Goal: Task Accomplishment & Management: Manage account settings

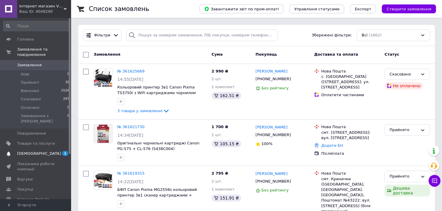
click at [32, 151] on span "[DEMOGRAPHIC_DATA]" at bounding box center [39, 153] width 44 height 5
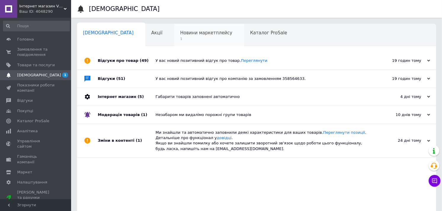
click at [180, 37] on span "1" at bounding box center [206, 39] width 52 height 4
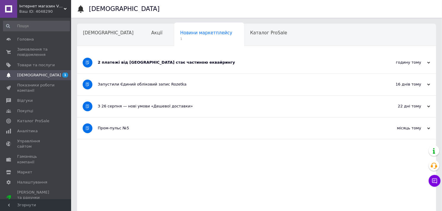
click at [200, 64] on div "2 платежі від [GEOGRAPHIC_DATA] стає частиною еквайрингу" at bounding box center [234, 62] width 273 height 5
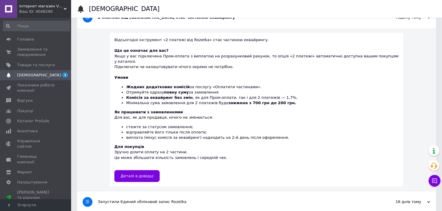
scroll to position [66, 0]
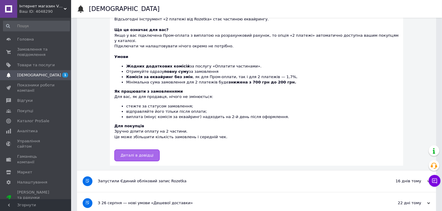
click at [138, 153] on link "Деталі в довідці" at bounding box center [136, 156] width 45 height 12
click at [34, 39] on span "Головна" at bounding box center [36, 39] width 38 height 5
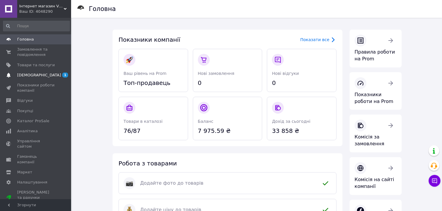
click at [37, 73] on span "[DEMOGRAPHIC_DATA]" at bounding box center [39, 75] width 44 height 5
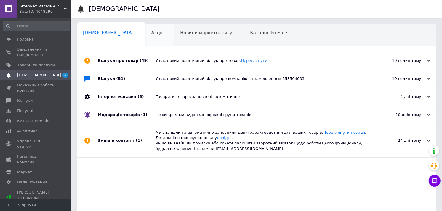
click at [151, 35] on span "Акції" at bounding box center [156, 32] width 11 height 5
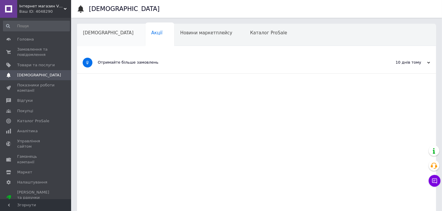
click at [98, 35] on span "[DEMOGRAPHIC_DATA]" at bounding box center [108, 32] width 51 height 5
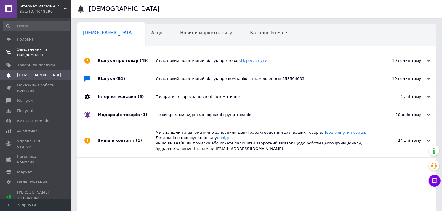
click at [28, 52] on span "Замовлення та повідомлення" at bounding box center [36, 52] width 38 height 11
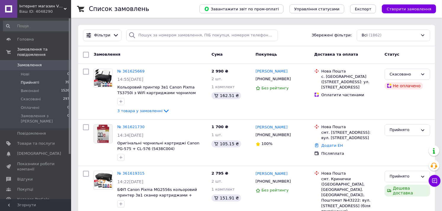
click at [42, 79] on li "Прийняті 39" at bounding box center [36, 83] width 73 height 8
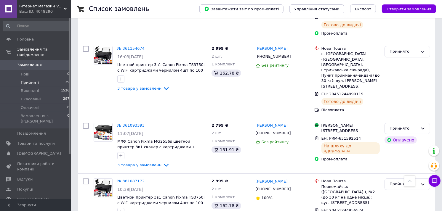
scroll to position [1867, 0]
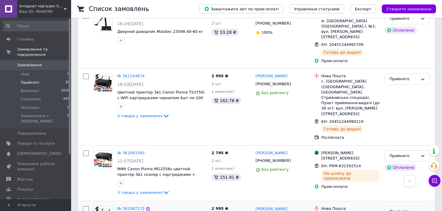
click at [417, 209] on div "Прийнято" at bounding box center [404, 212] width 28 height 6
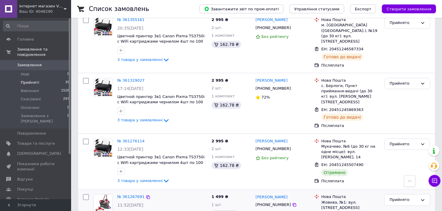
scroll to position [1340, 0]
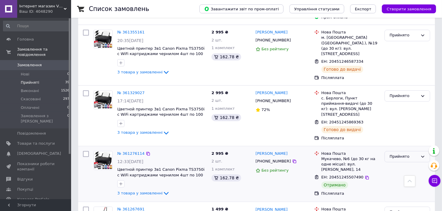
click at [414, 154] on div "Прийнято" at bounding box center [404, 157] width 28 height 6
click at [404, 164] on li "Виконано" at bounding box center [407, 169] width 45 height 11
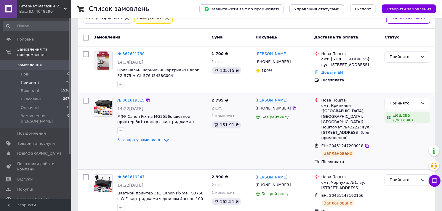
scroll to position [0, 0]
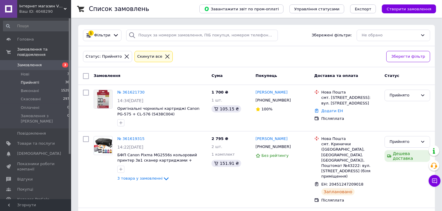
click at [31, 63] on span "Замовлення" at bounding box center [29, 65] width 25 height 5
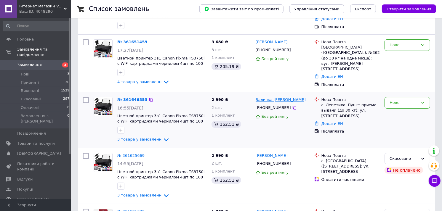
scroll to position [66, 0]
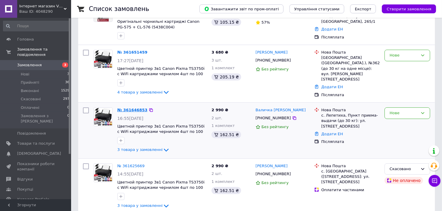
click at [130, 108] on link "№ 361646853" at bounding box center [132, 110] width 30 height 4
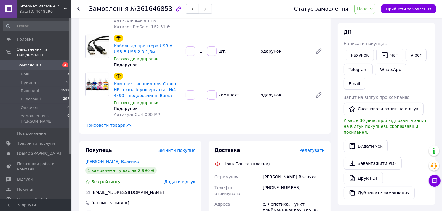
scroll to position [132, 0]
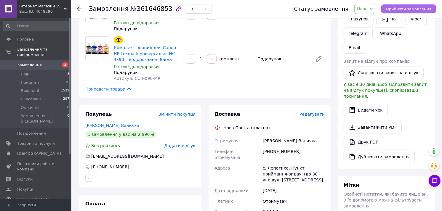
click at [413, 9] on span "Прийняти замовлення" at bounding box center [408, 9] width 45 height 4
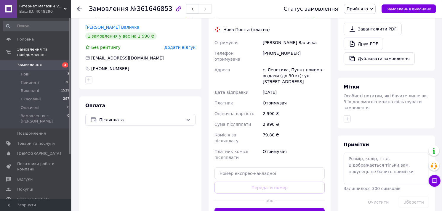
scroll to position [230, 0]
click at [372, 153] on textarea at bounding box center [386, 168] width 85 height 31
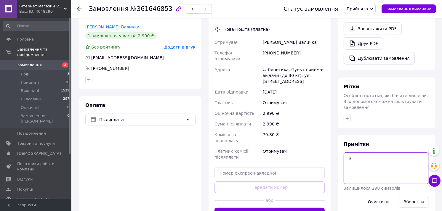
type textarea "і"
type textarea "s/n KRLA 47029"
click at [418, 196] on button "Зберегти" at bounding box center [414, 202] width 30 height 12
click at [295, 208] on button "Згенерувати ЕН" at bounding box center [270, 214] width 110 height 12
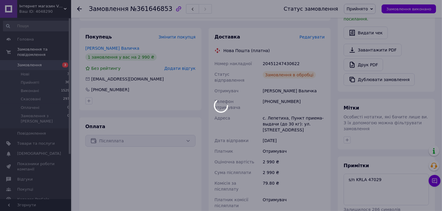
scroll to position [197, 0]
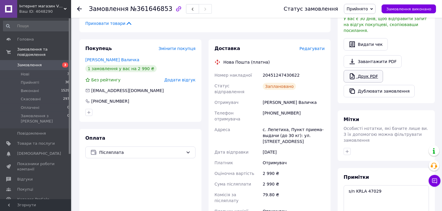
click at [369, 70] on link "Друк PDF" at bounding box center [363, 76] width 39 height 12
click at [78, 7] on icon at bounding box center [79, 9] width 5 height 5
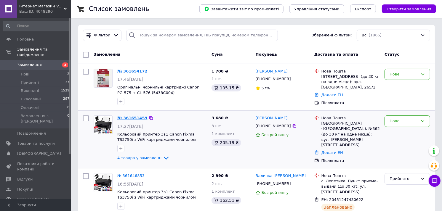
click at [142, 117] on link "№ 361651459" at bounding box center [132, 118] width 30 height 4
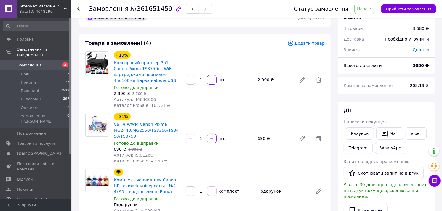
scroll to position [33, 0]
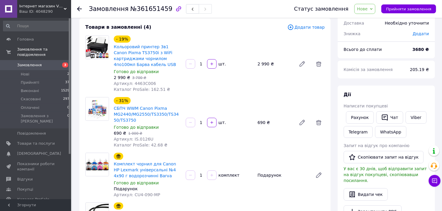
click at [77, 10] on icon at bounding box center [79, 9] width 5 height 5
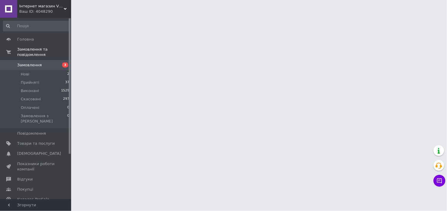
click at [33, 63] on span "Замовлення" at bounding box center [29, 65] width 25 height 5
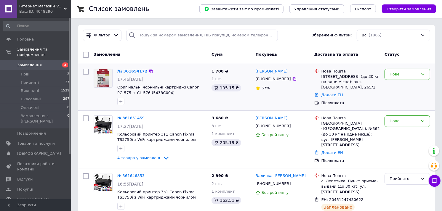
click at [132, 71] on link "№ 361654172" at bounding box center [132, 71] width 30 height 4
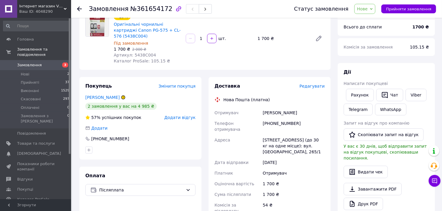
scroll to position [66, 0]
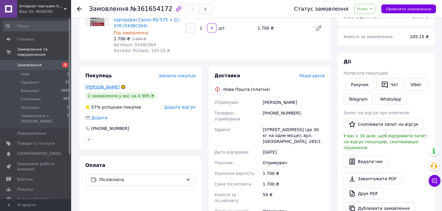
click at [109, 85] on link "Овсяннікова Каміла" at bounding box center [102, 87] width 34 height 5
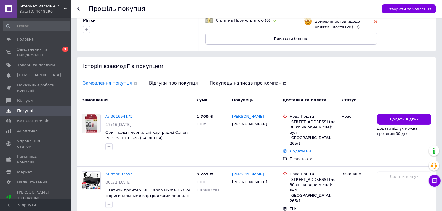
scroll to position [99, 0]
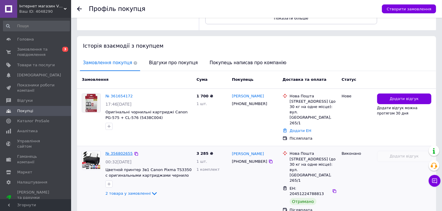
click at [124, 151] on link "№ 356802655" at bounding box center [118, 153] width 27 height 4
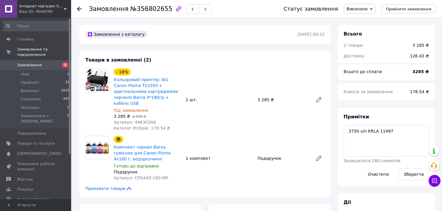
click at [77, 9] on use at bounding box center [79, 9] width 5 height 5
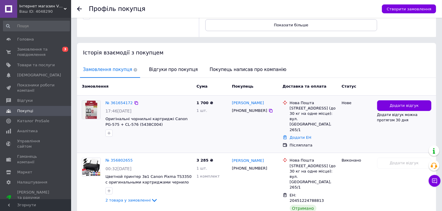
scroll to position [102, 0]
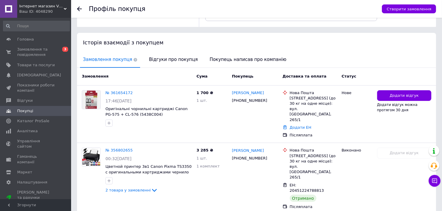
click at [75, 8] on div "Профіль покупця Створити замовлення" at bounding box center [256, 9] width 371 height 18
click at [80, 8] on icon at bounding box center [79, 9] width 5 height 5
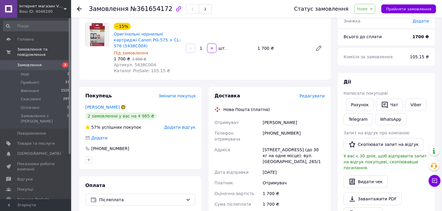
scroll to position [33, 0]
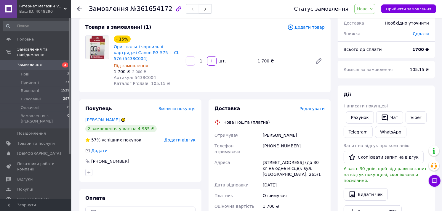
click at [30, 63] on span "Замовлення" at bounding box center [29, 65] width 25 height 5
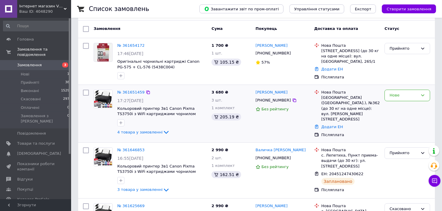
scroll to position [33, 0]
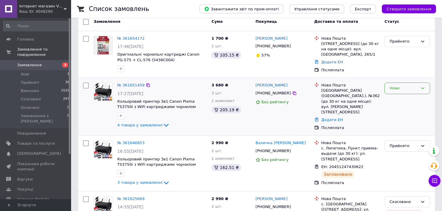
click at [416, 90] on div "Нове" at bounding box center [404, 88] width 28 height 6
click at [404, 99] on li "Прийнято" at bounding box center [407, 100] width 45 height 11
click at [138, 84] on link "№ 361651459" at bounding box center [130, 85] width 27 height 4
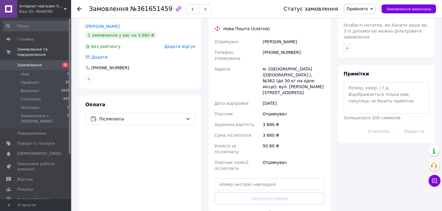
scroll to position [329, 0]
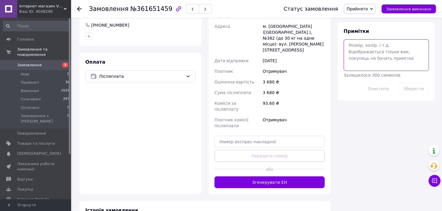
click at [384, 39] on textarea at bounding box center [386, 54] width 85 height 31
type textarea "s/n KRLA 47036"
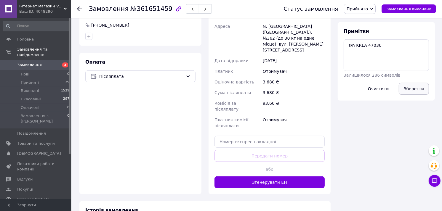
click at [413, 83] on button "Зберегти" at bounding box center [414, 89] width 30 height 12
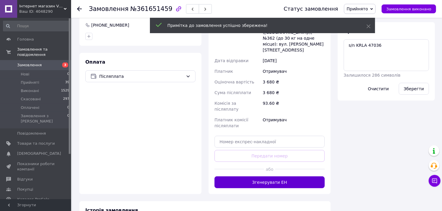
click at [282, 177] on button "Згенерувати ЕН" at bounding box center [270, 183] width 110 height 12
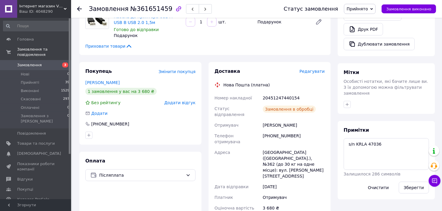
scroll to position [197, 0]
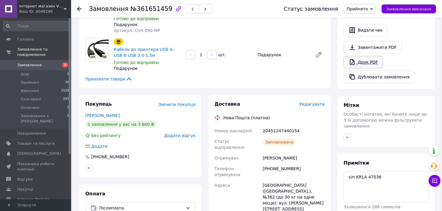
click at [369, 58] on link "Друк PDF" at bounding box center [363, 62] width 39 height 12
click at [32, 63] on span "Замовлення" at bounding box center [29, 65] width 25 height 5
